Goal: Task Accomplishment & Management: Use online tool/utility

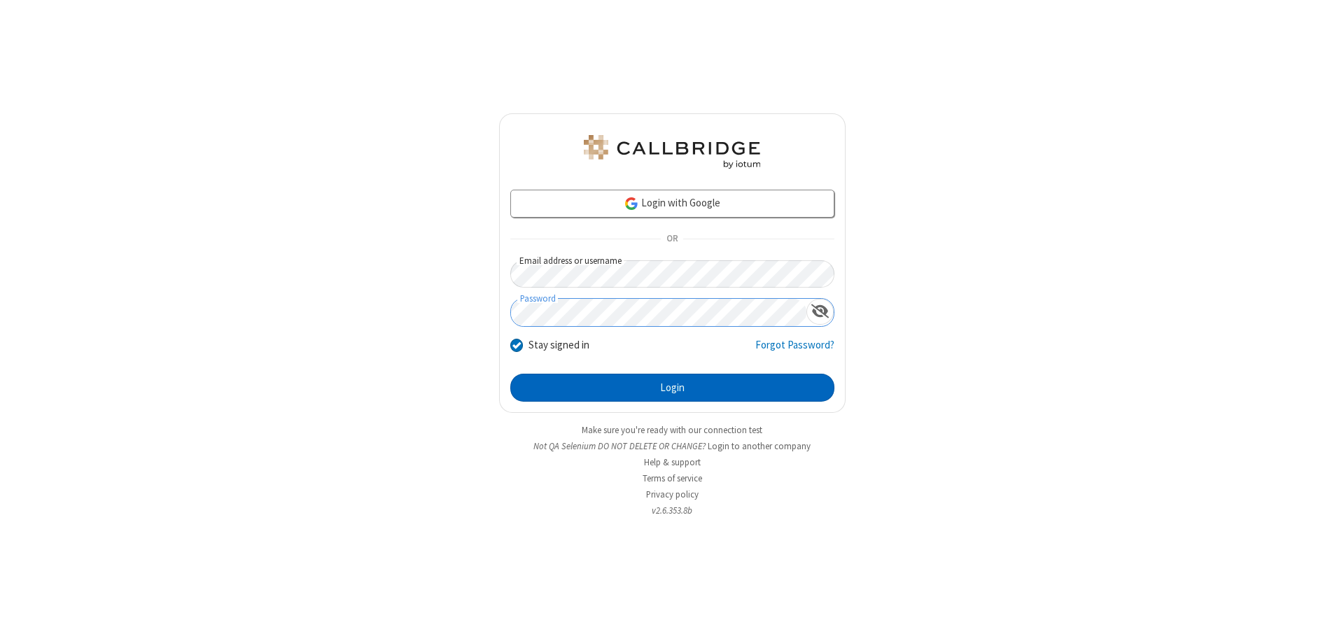
click at [672, 388] on button "Login" at bounding box center [672, 388] width 324 height 28
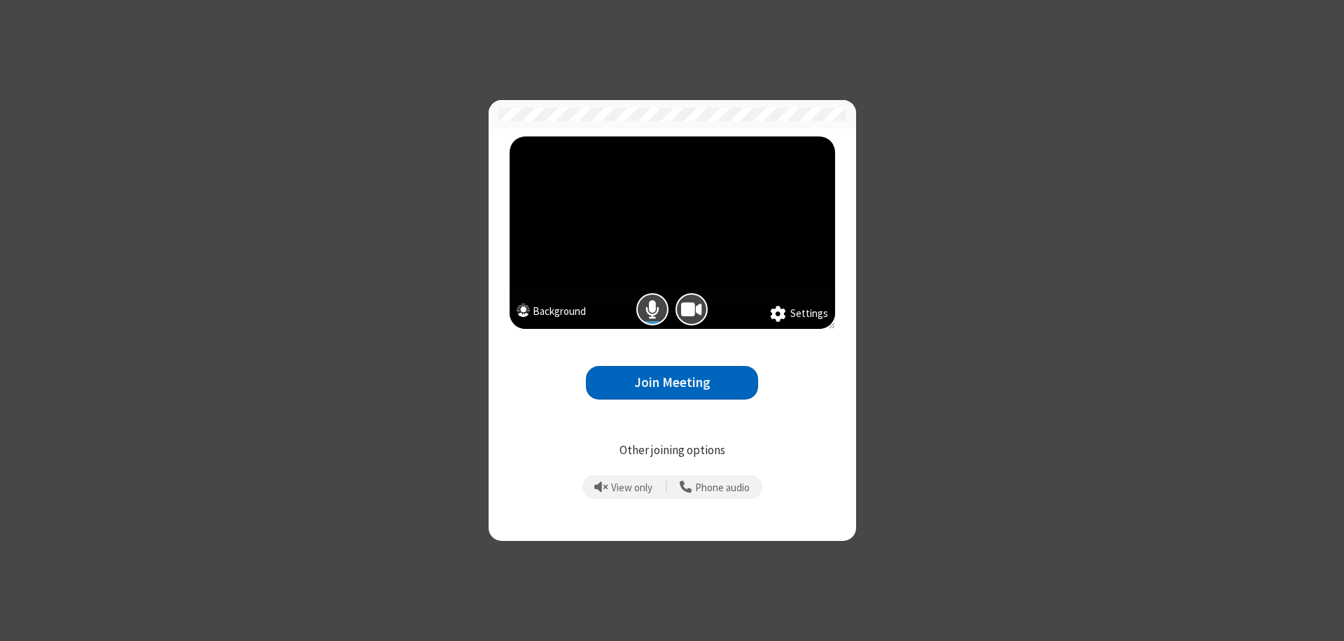
click at [672, 382] on button "Join Meeting" at bounding box center [672, 383] width 172 height 34
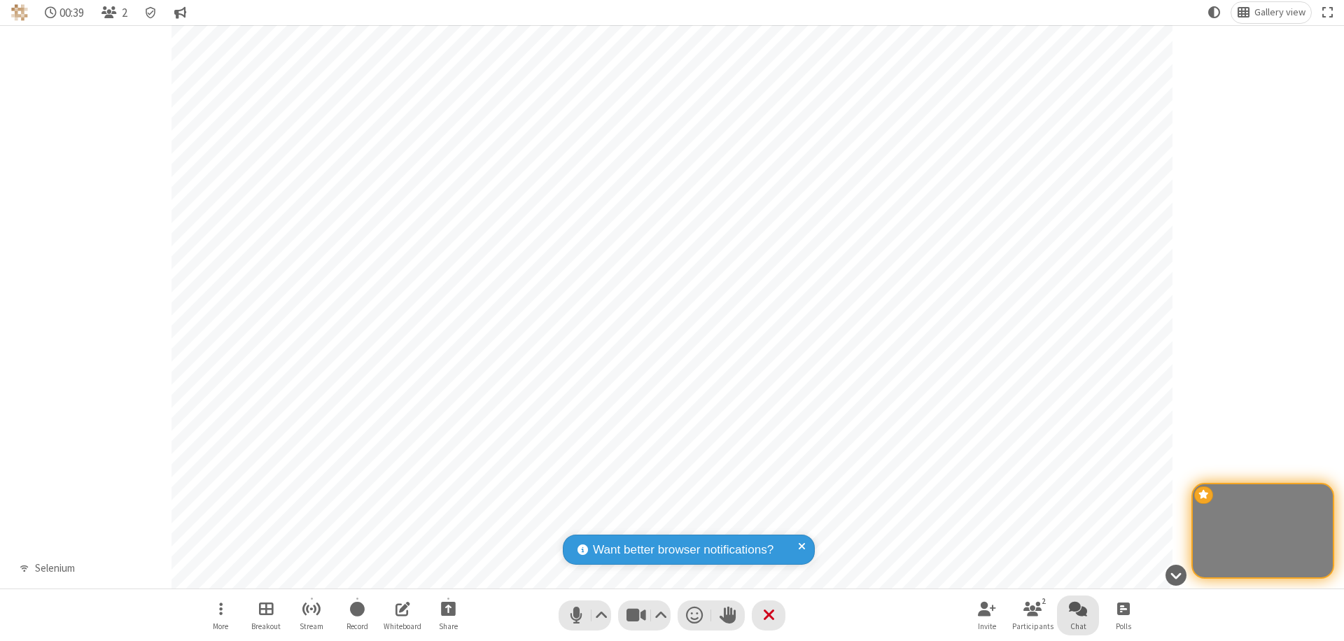
click at [1078, 609] on span "Open chat" at bounding box center [1078, 608] width 18 height 17
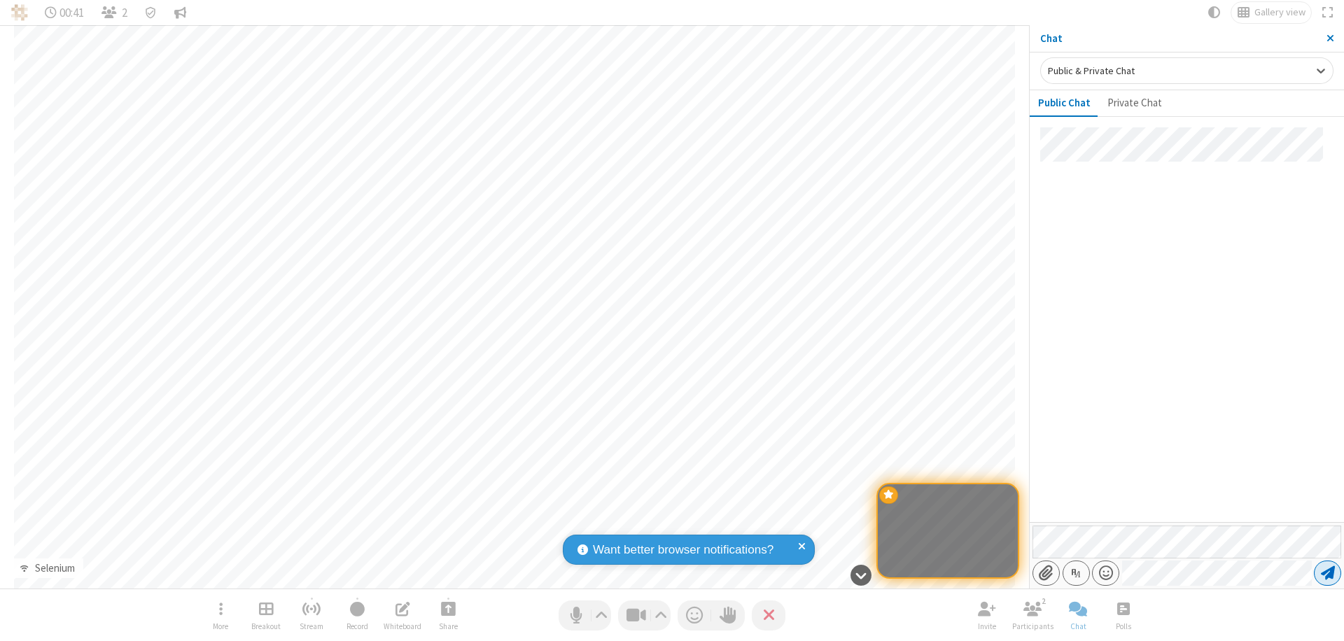
click at [1327, 573] on span "Send message" at bounding box center [1328, 573] width 14 height 14
